Goal: Information Seeking & Learning: Find specific fact

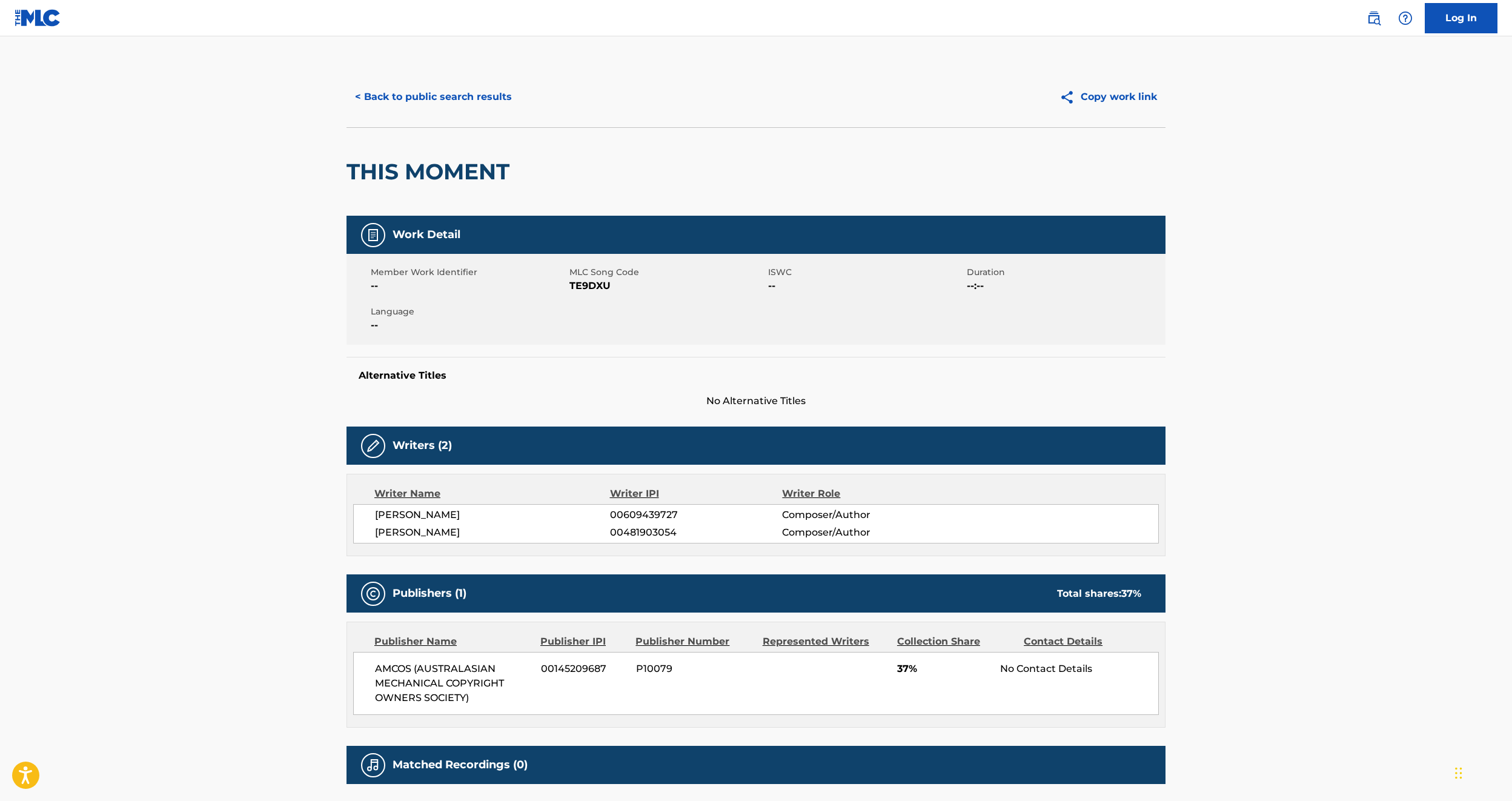
click at [388, 78] on div "< Back to public search results Copy work link" at bounding box center [756, 97] width 819 height 61
click at [388, 96] on button "< Back to public search results" at bounding box center [433, 96] width 174 height 30
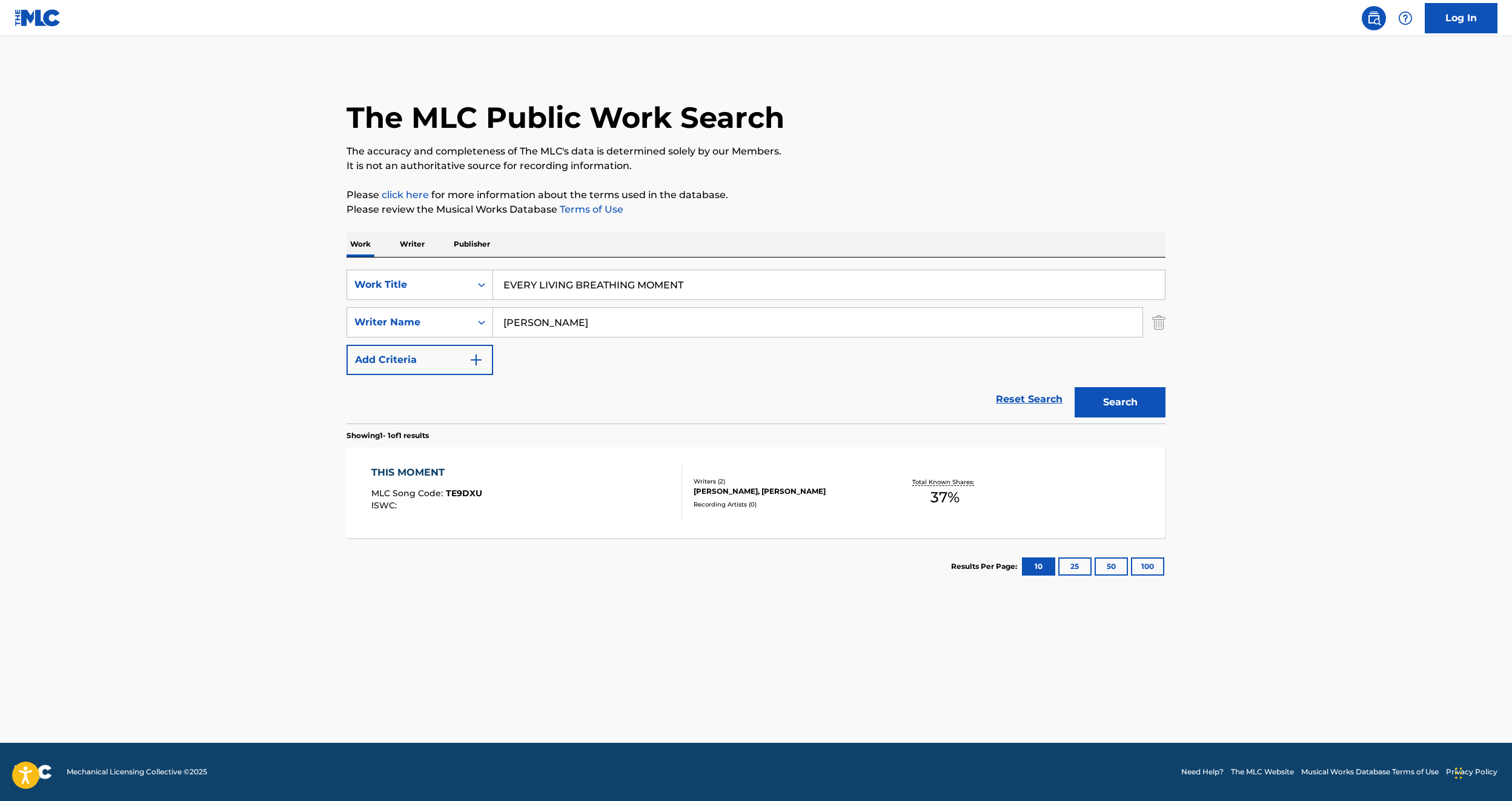
click at [558, 294] on input "EVERY LIVING BREATHING MOMENT" at bounding box center [829, 285] width 672 height 29
type input "[PERSON_NAME]"
paste input "mith"
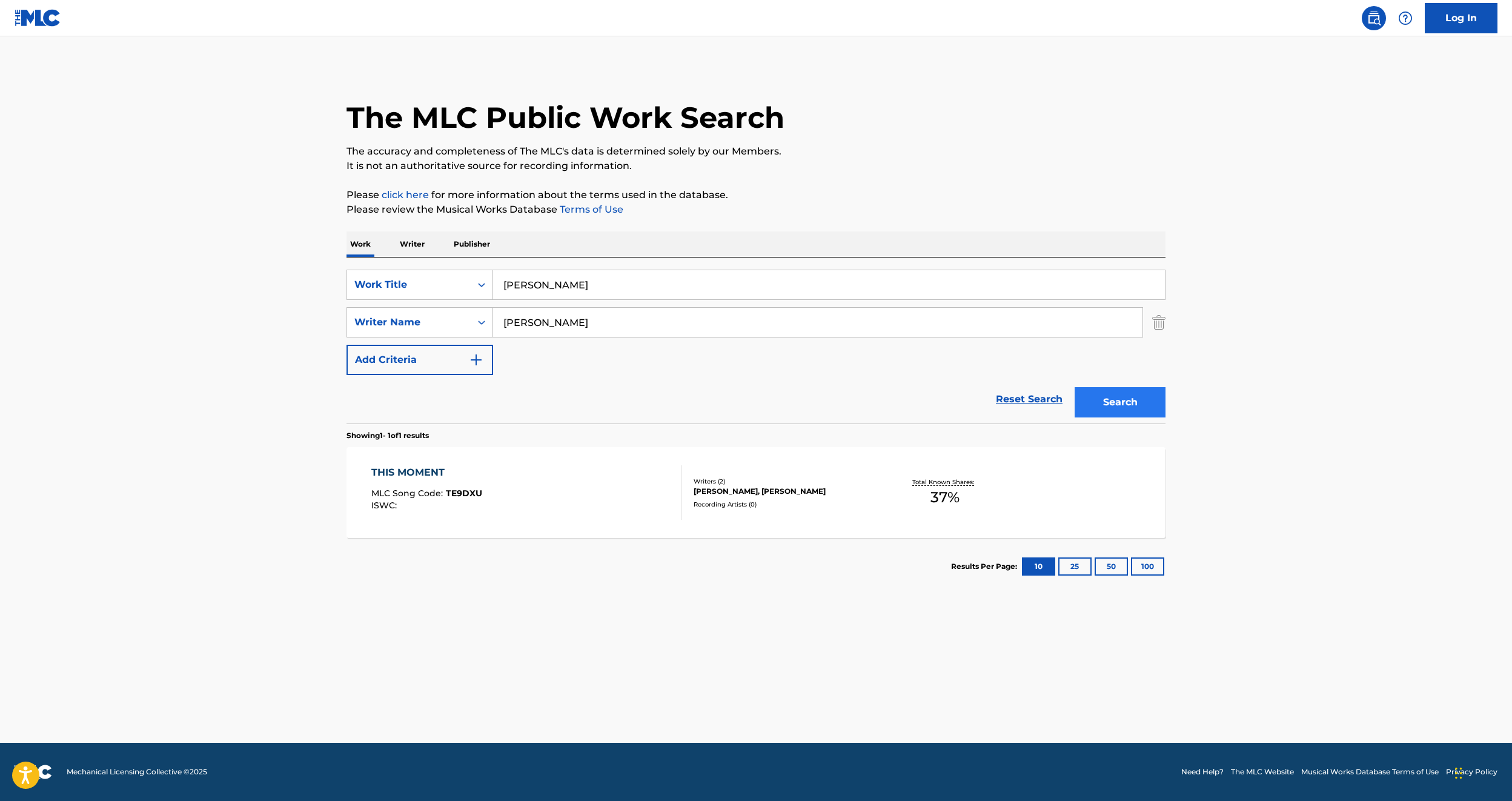
type input "[PERSON_NAME]"
click at [1108, 408] on button "Search" at bounding box center [1120, 402] width 91 height 30
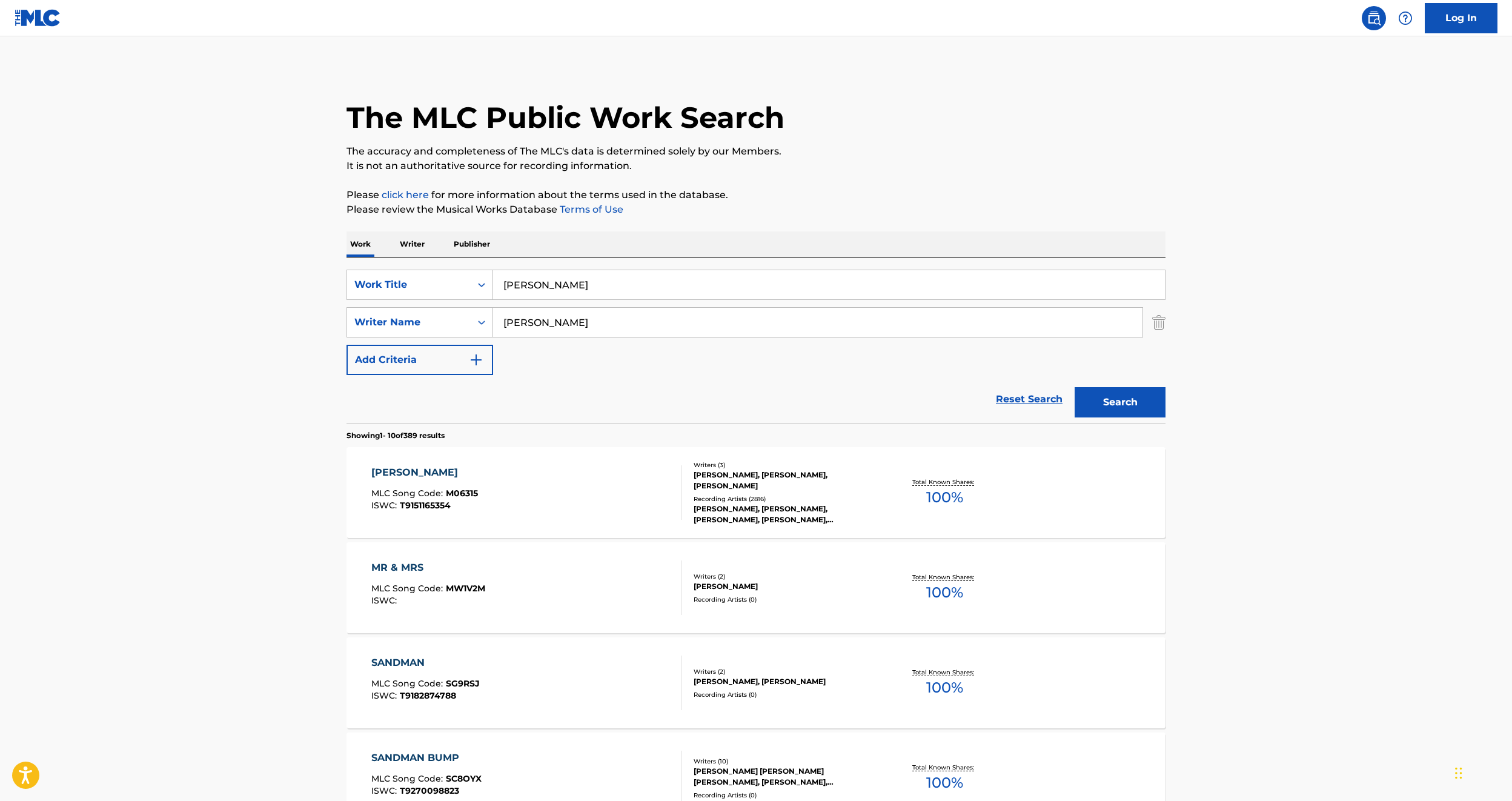
click at [426, 509] on span "T9151165354" at bounding box center [425, 506] width 51 height 11
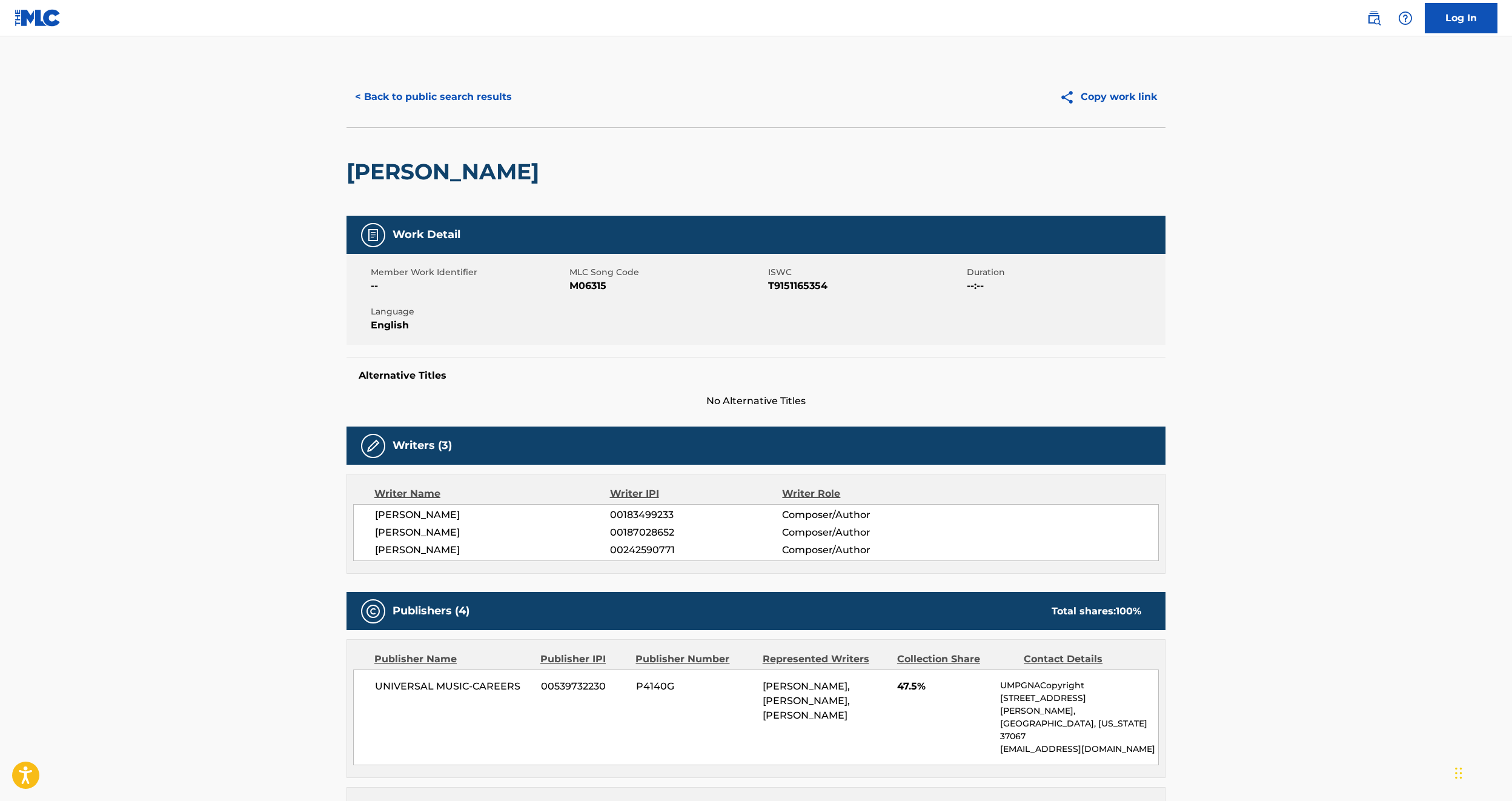
click at [451, 183] on h2 "[PERSON_NAME]" at bounding box center [446, 171] width 199 height 27
copy div "[PERSON_NAME]"
click at [797, 285] on span "T9151165354" at bounding box center [866, 286] width 196 height 15
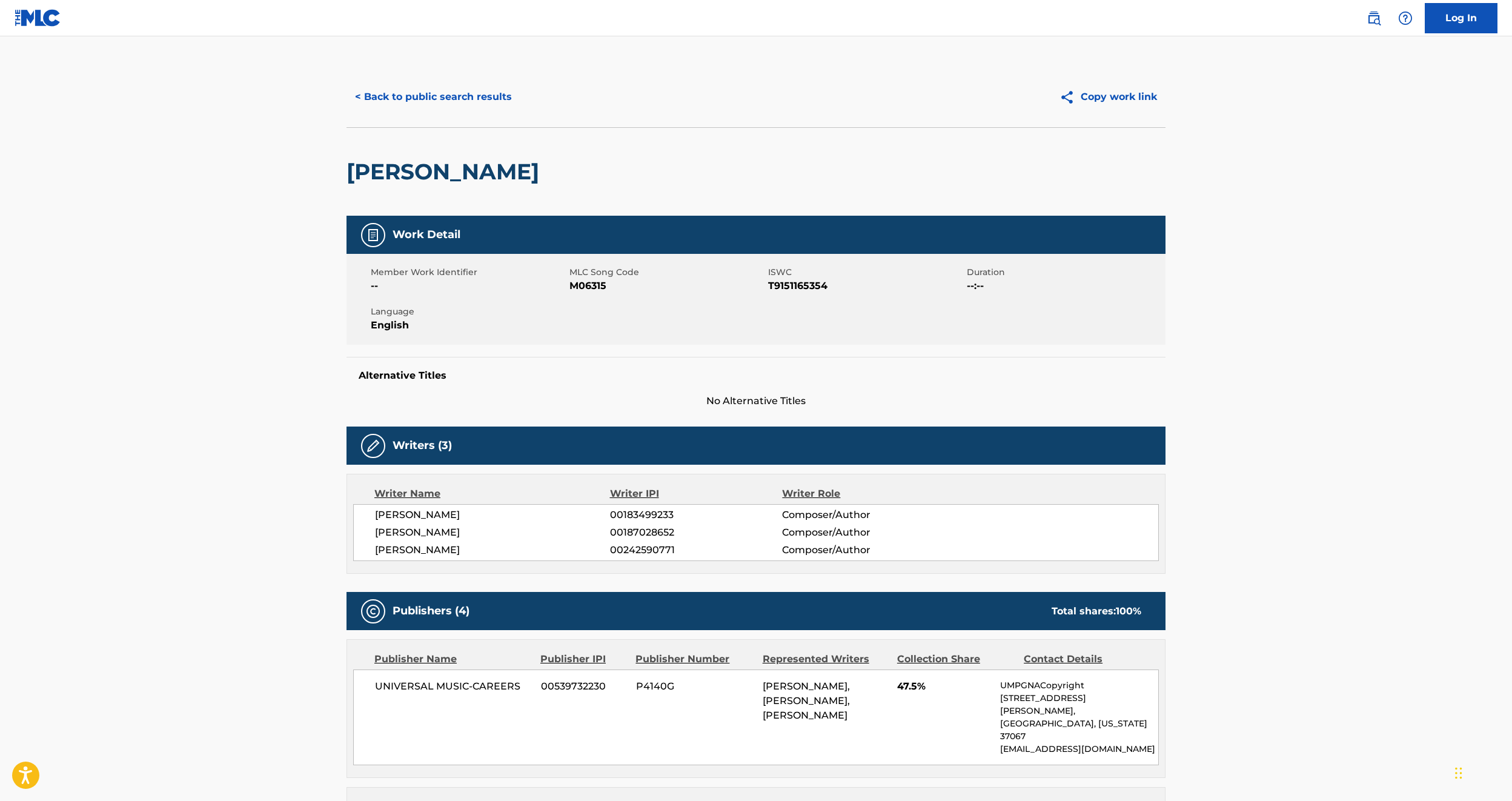
click at [797, 285] on span "T9151165354" at bounding box center [866, 286] width 196 height 15
copy span "T9151165354"
